Goal: Task Accomplishment & Management: Use online tool/utility

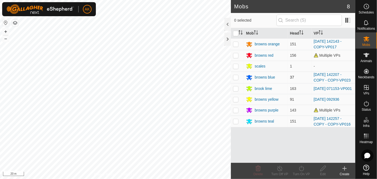
click at [242, 85] on div "Mobs 8 0 selected Mob Head VP browns orange 151 [DATE] 142143 - COPY-VP017 brow…" at bounding box center [177, 89] width 355 height 179
click at [344, 168] on icon at bounding box center [344, 168] width 6 height 6
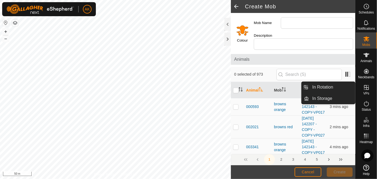
click at [365, 89] on icon at bounding box center [366, 87] width 6 height 6
drag, startPoint x: 350, startPoint y: 90, endPoint x: 329, endPoint y: 85, distance: 21.7
click at [329, 85] on link "In Rotation" at bounding box center [332, 87] width 46 height 11
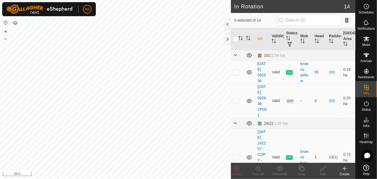
click at [346, 168] on icon at bounding box center [344, 168] width 6 height 6
